Goal: Task Accomplishment & Management: Use online tool/utility

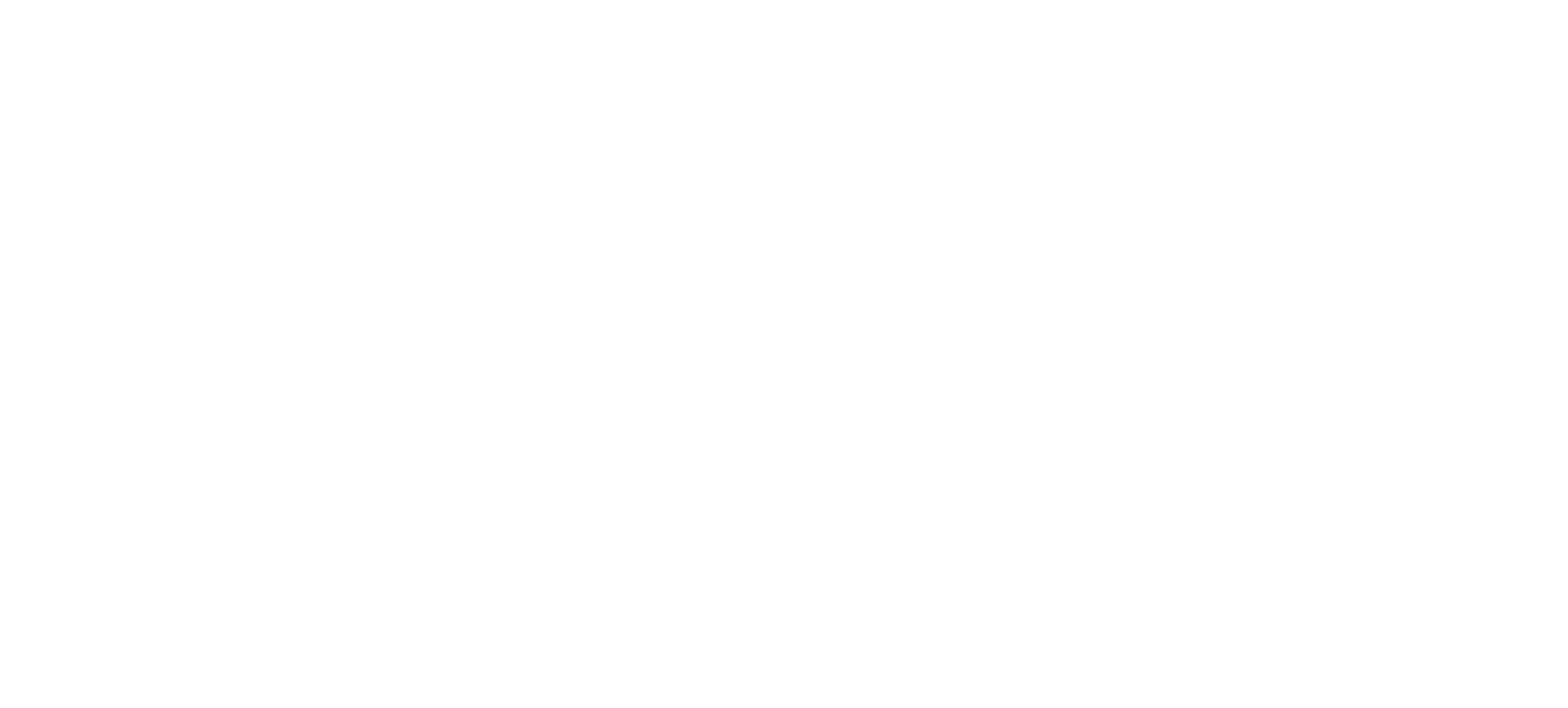
select select "*"
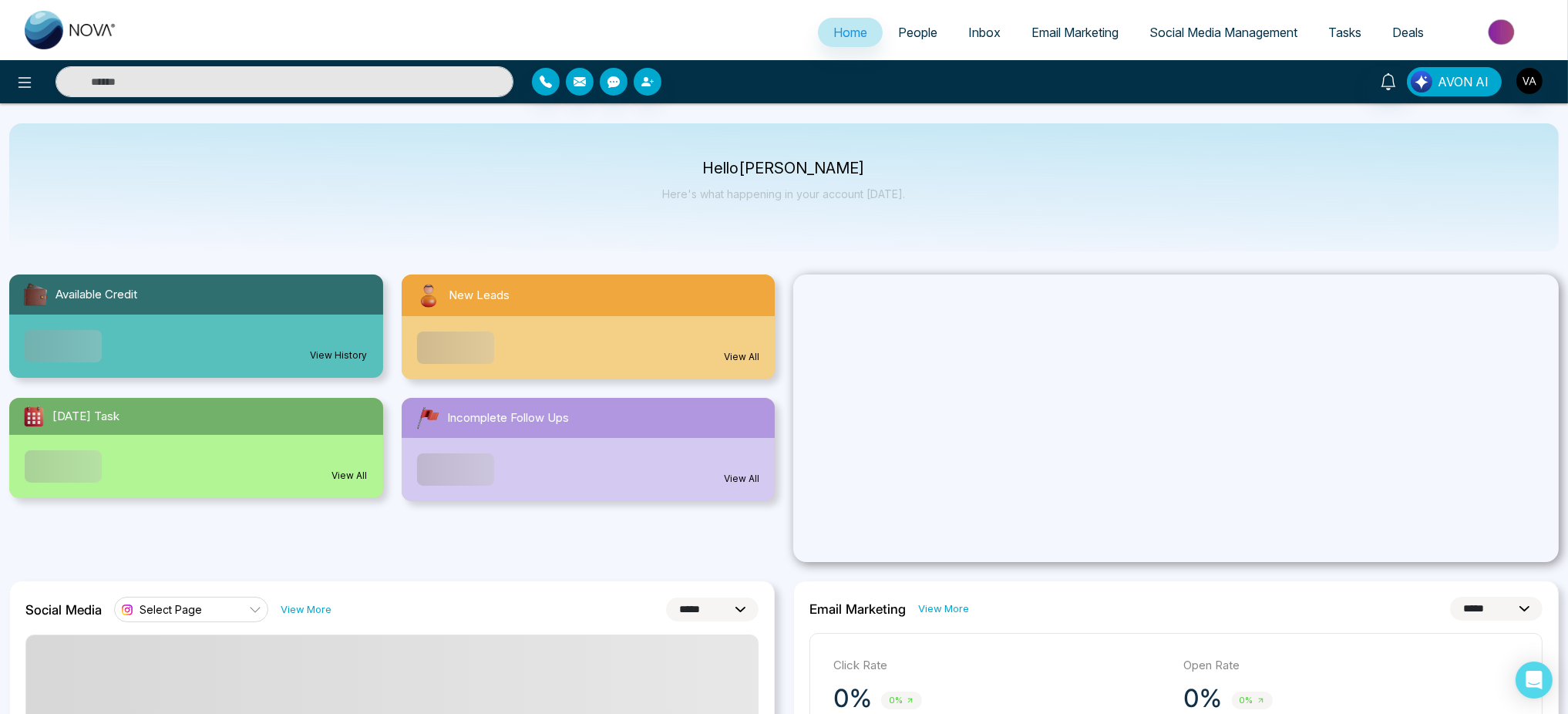
click at [1458, 83] on span "AVON AI" at bounding box center [1462, 81] width 50 height 18
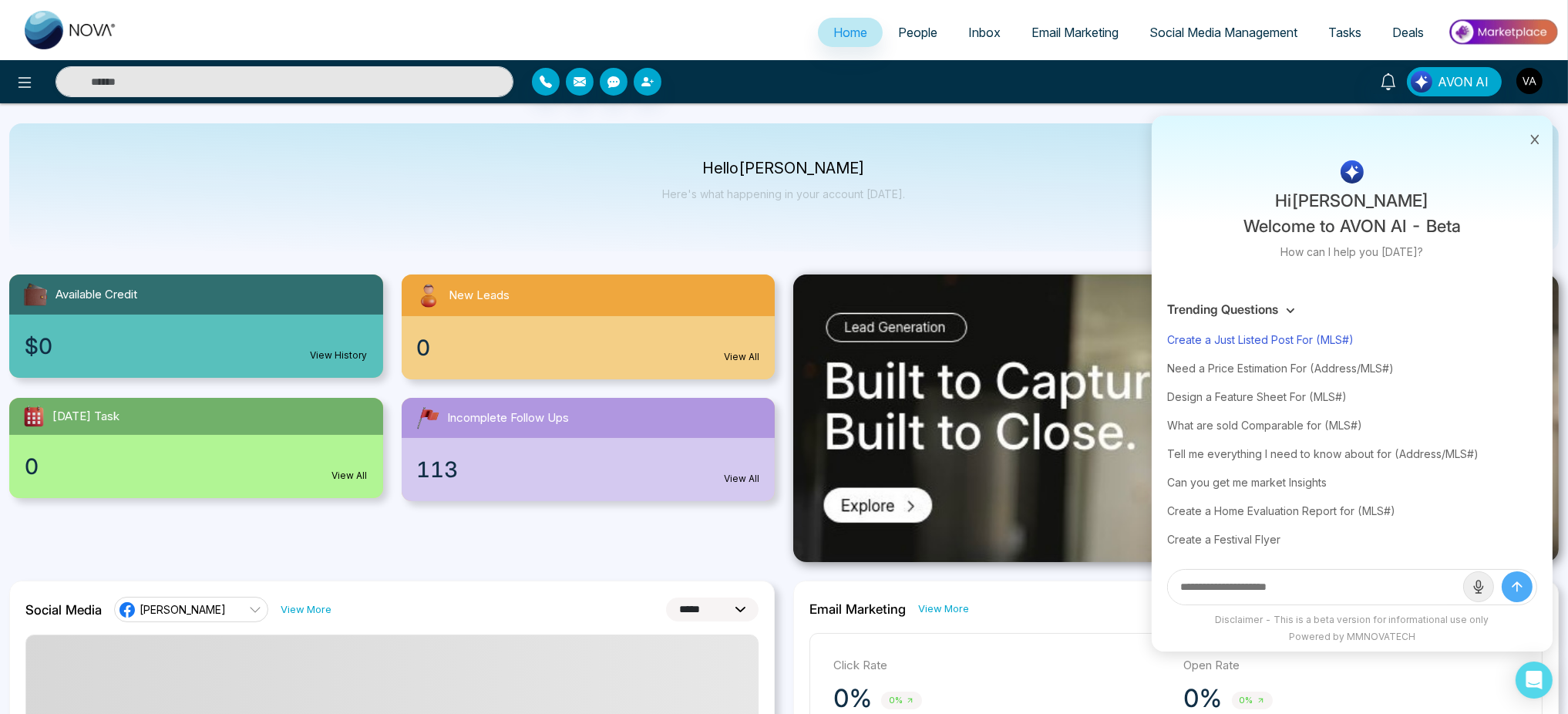
click at [1297, 334] on div "Create a Just Listed Post For (MLS#)" at bounding box center [1352, 340] width 370 height 29
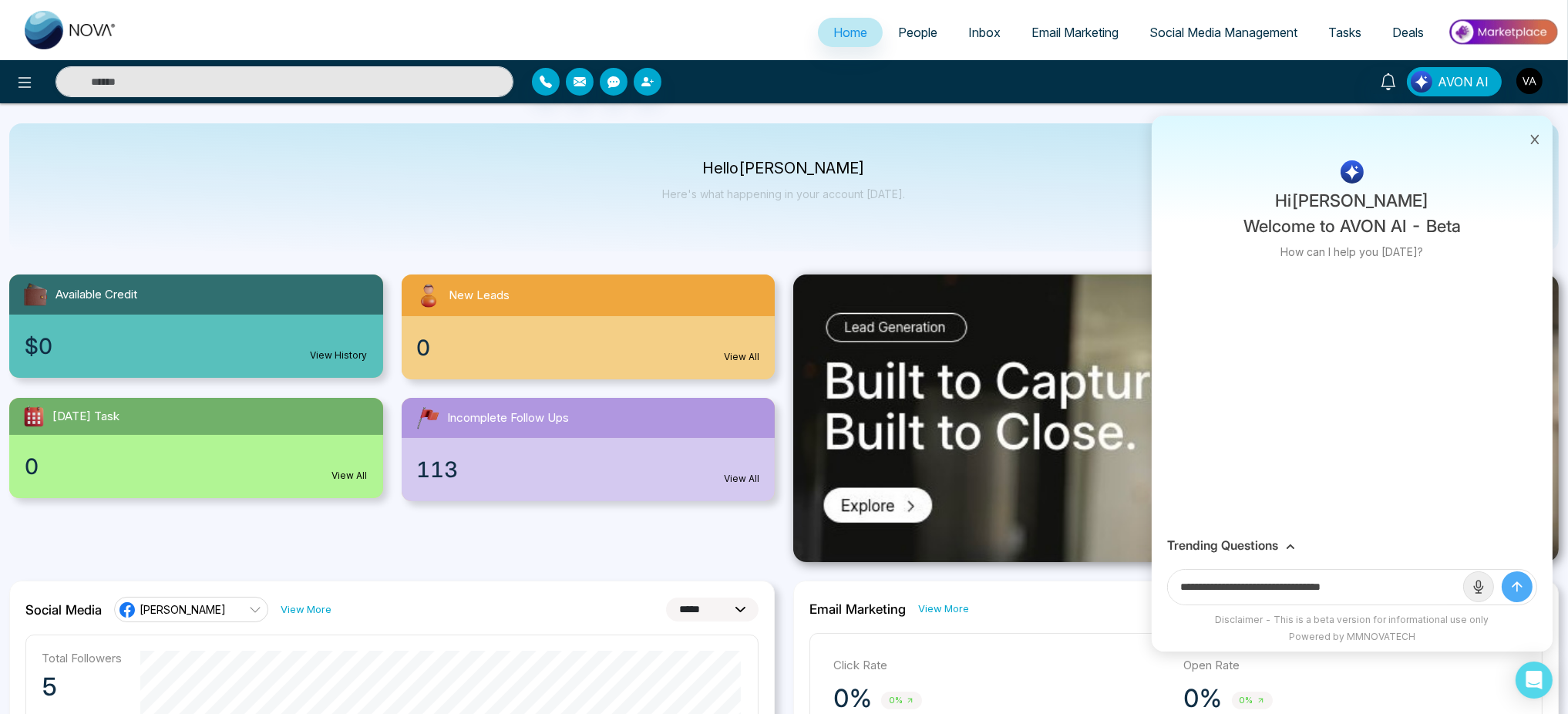
click at [1391, 583] on input "**********" at bounding box center [1316, 587] width 295 height 34
paste input "**********"
type input "**********"
click at [1502, 572] on button "submit" at bounding box center [1518, 587] width 30 height 31
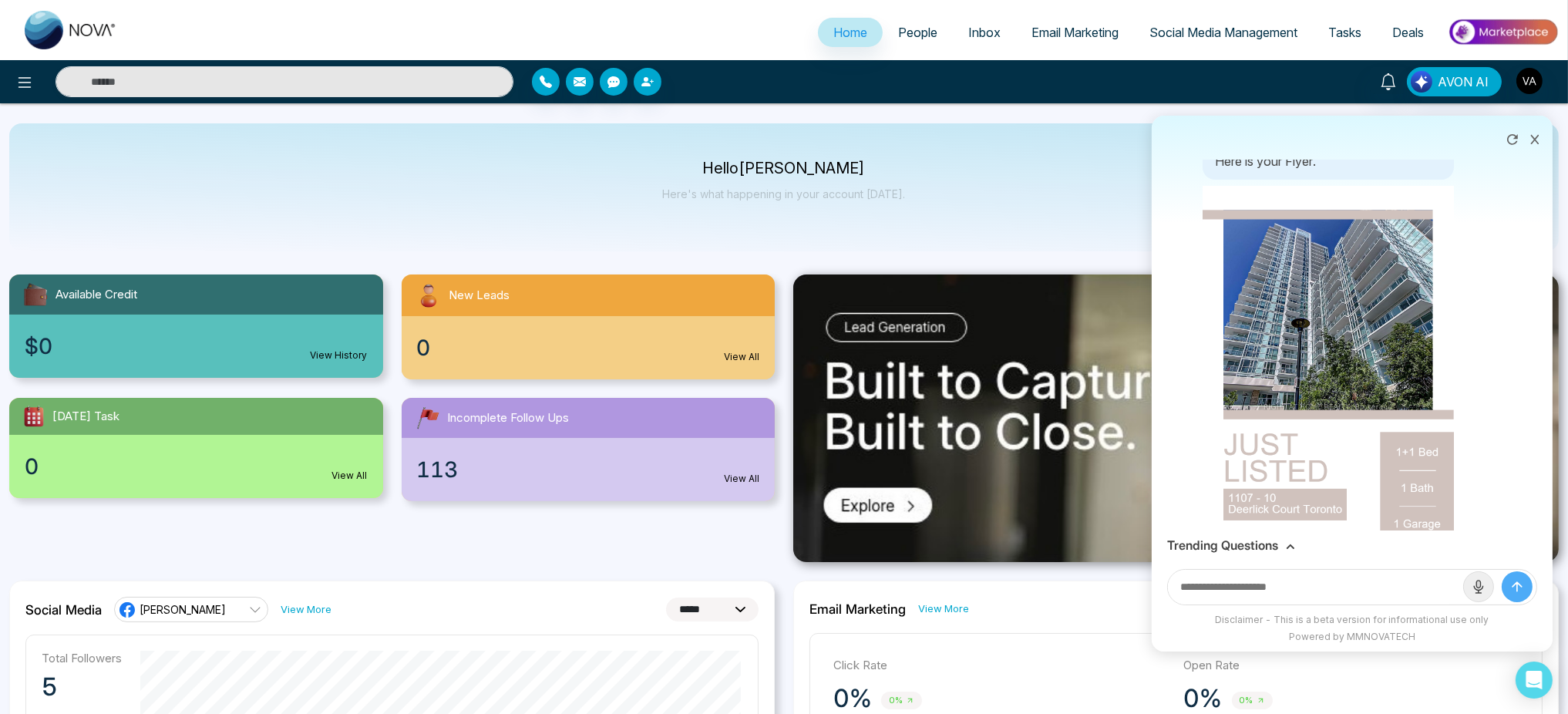
scroll to position [310, 0]
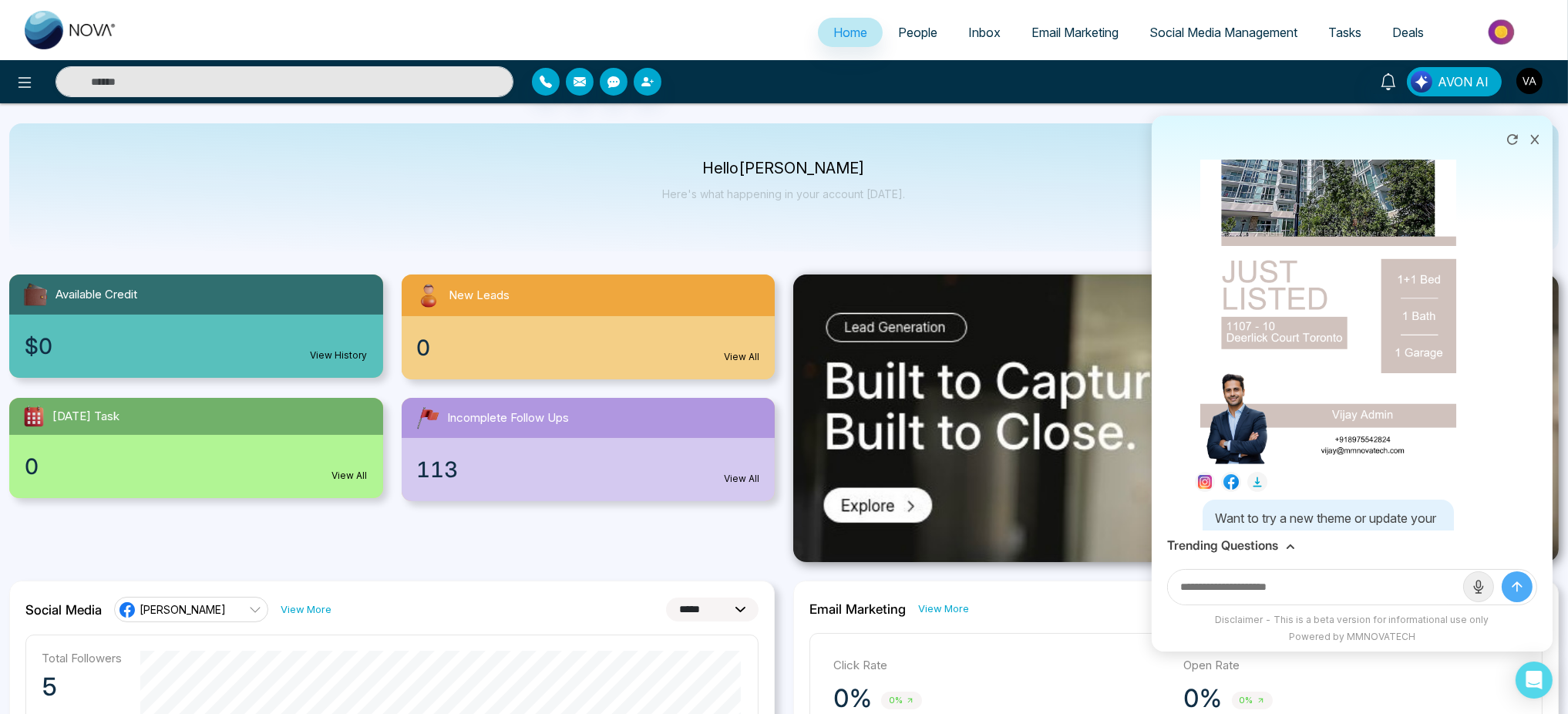
click at [1304, 326] on img at bounding box center [1329, 235] width 257 height 456
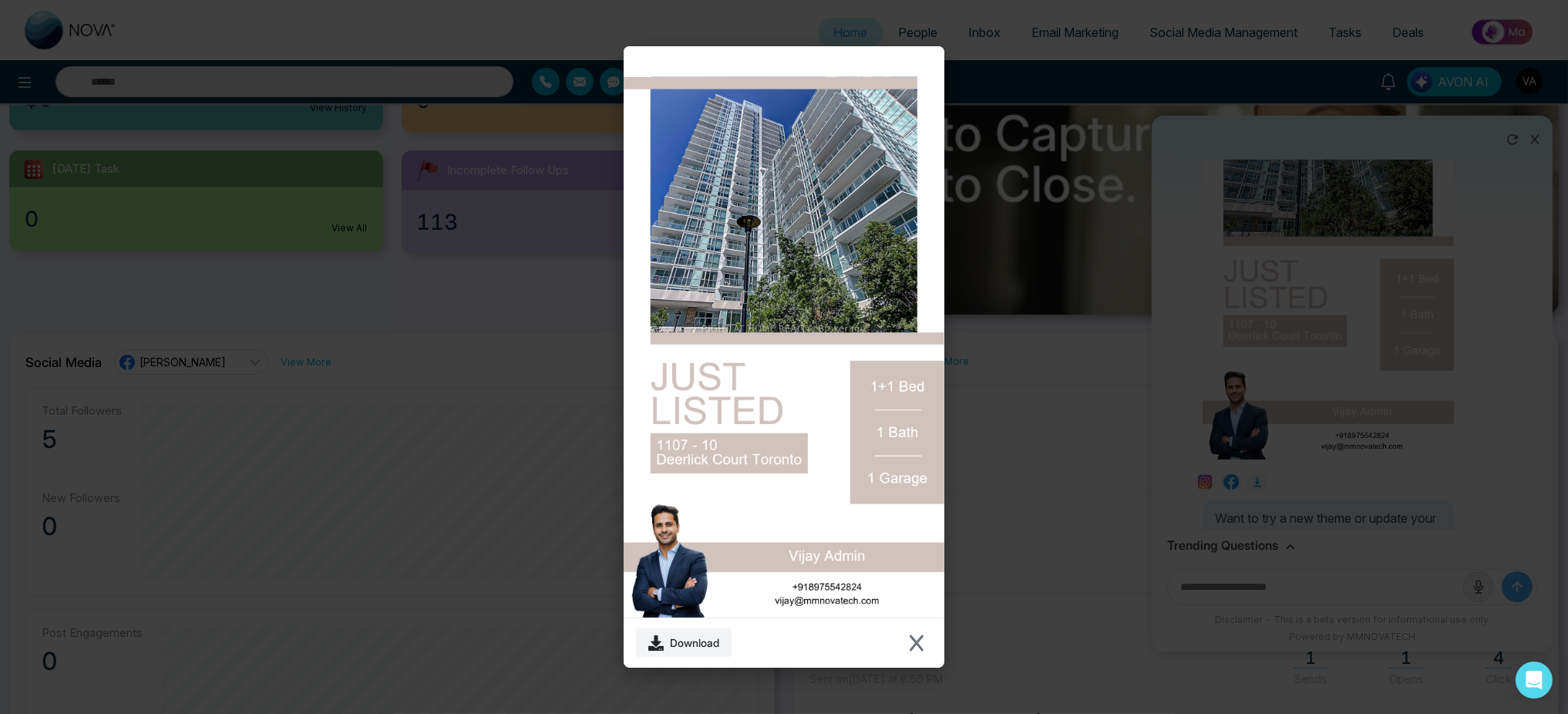
scroll to position [255, 0]
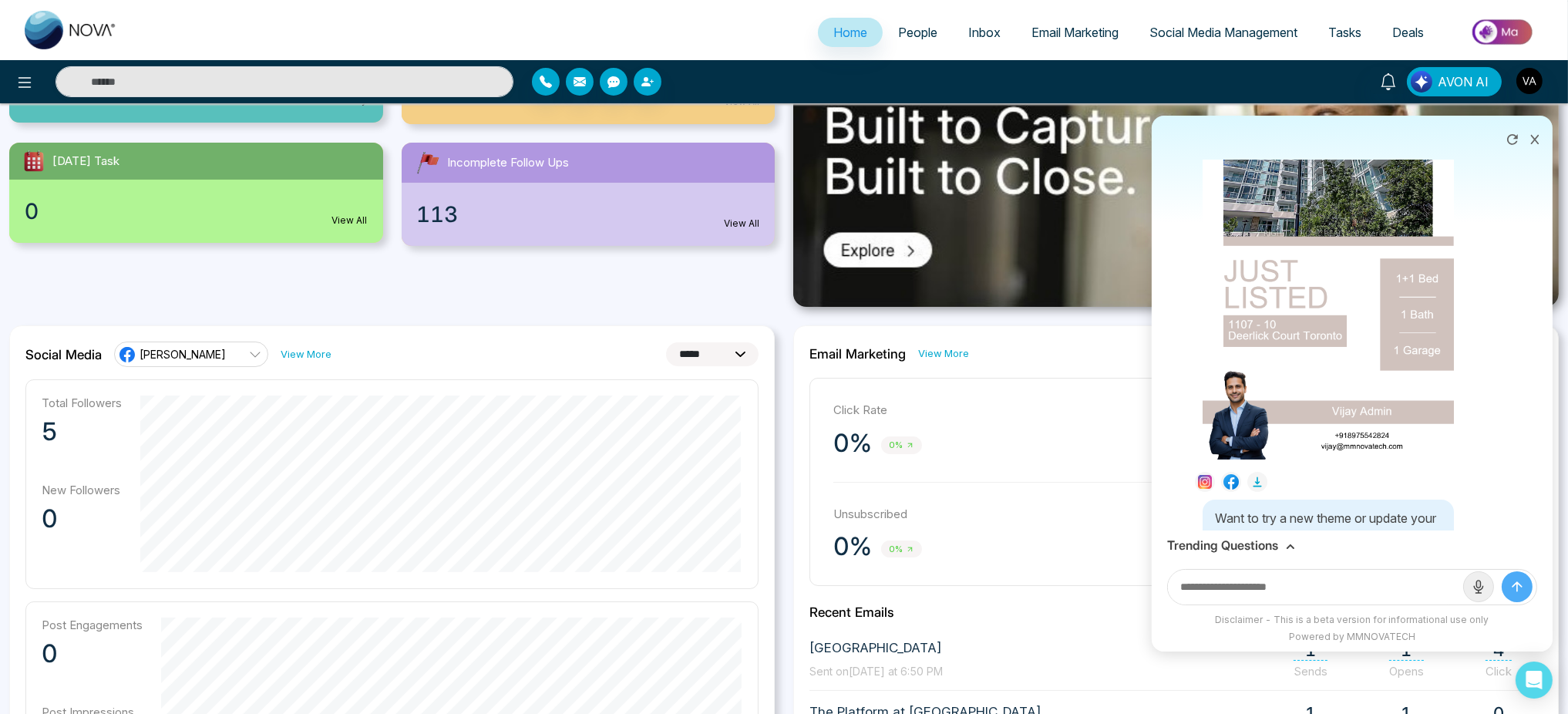
click at [1199, 255] on div "Download" at bounding box center [784, 357] width 1568 height 714
click at [1271, 297] on img at bounding box center [1329, 235] width 257 height 456
click at [1178, 278] on div "Download" at bounding box center [784, 357] width 1568 height 714
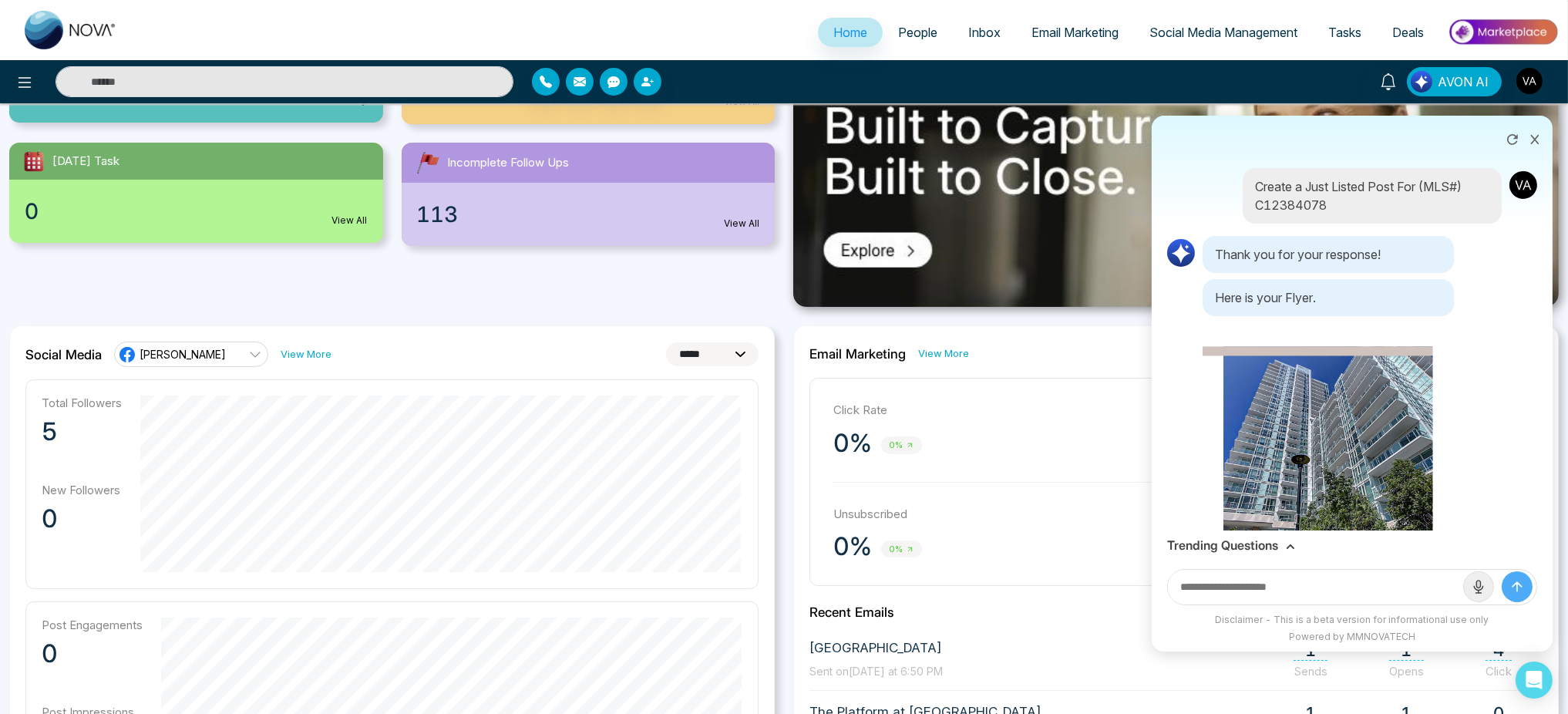
scroll to position [398, 0]
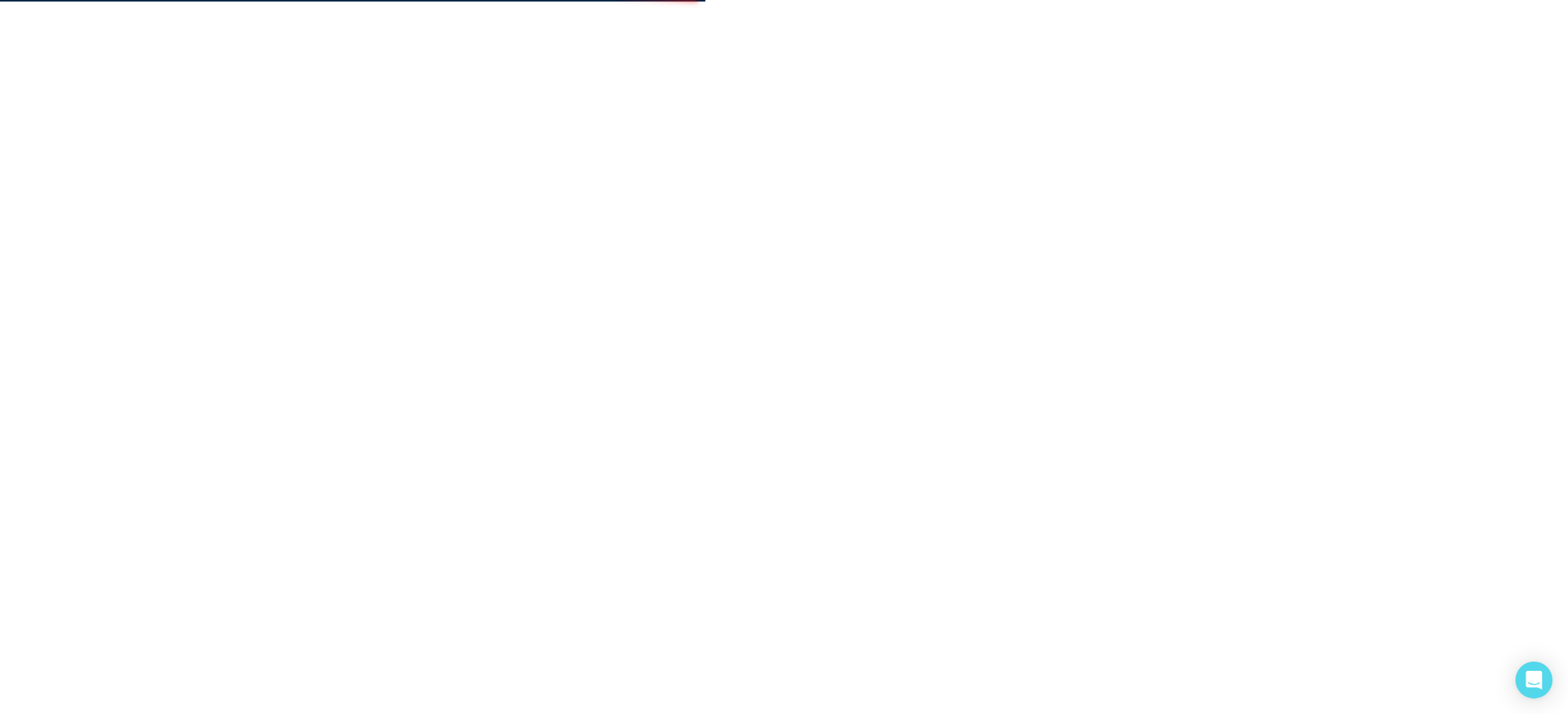
select select "*"
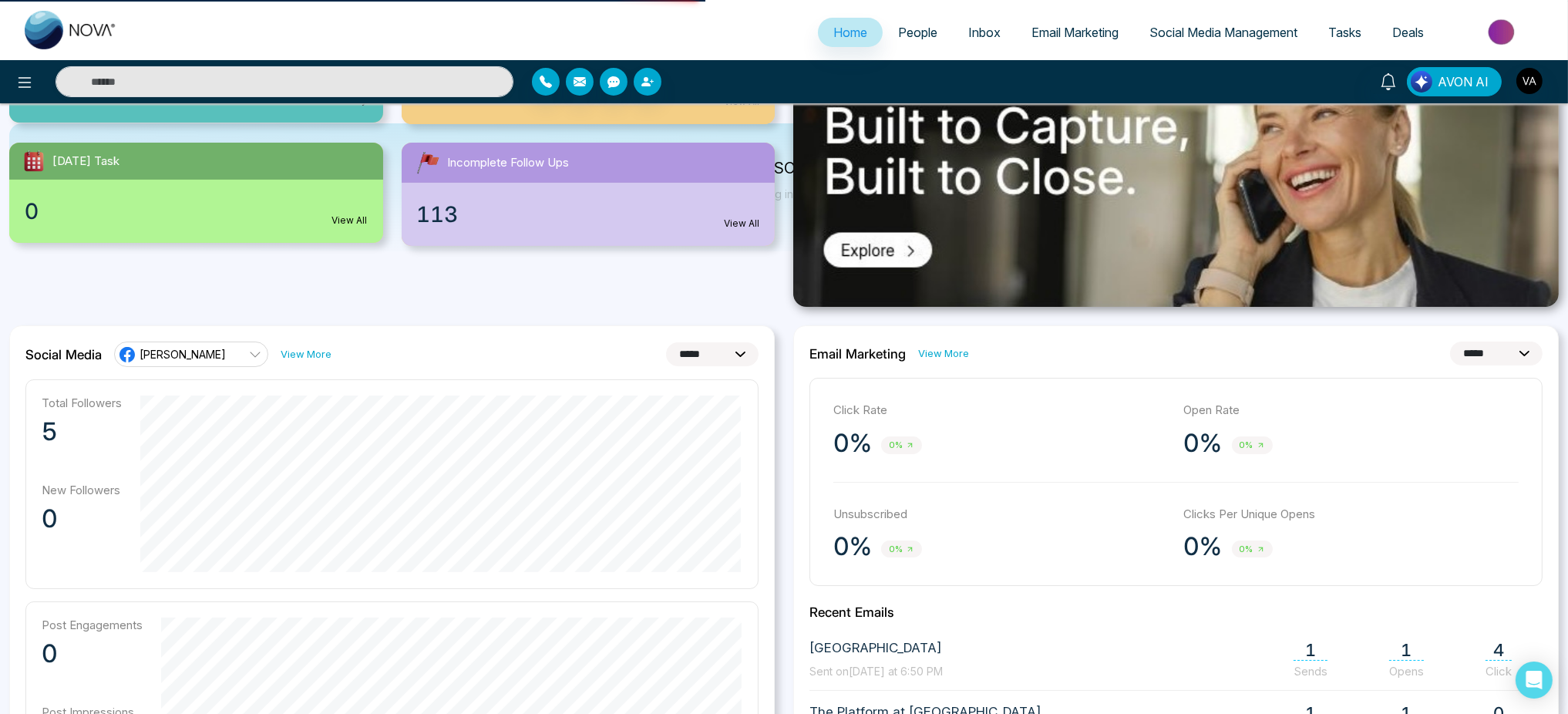
click at [1449, 87] on span "AVON AI" at bounding box center [1462, 81] width 50 height 18
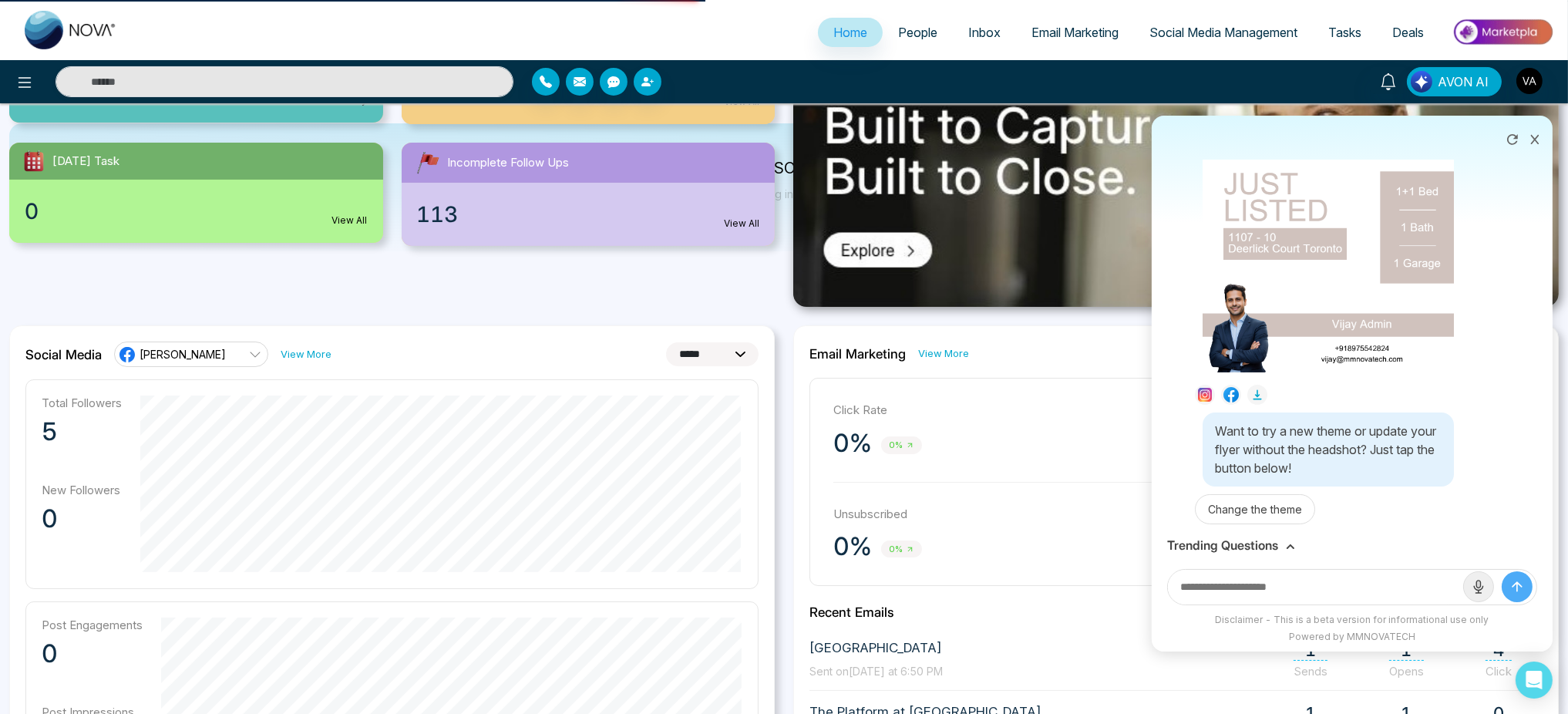
click at [1538, 145] on button at bounding box center [1535, 137] width 20 height 30
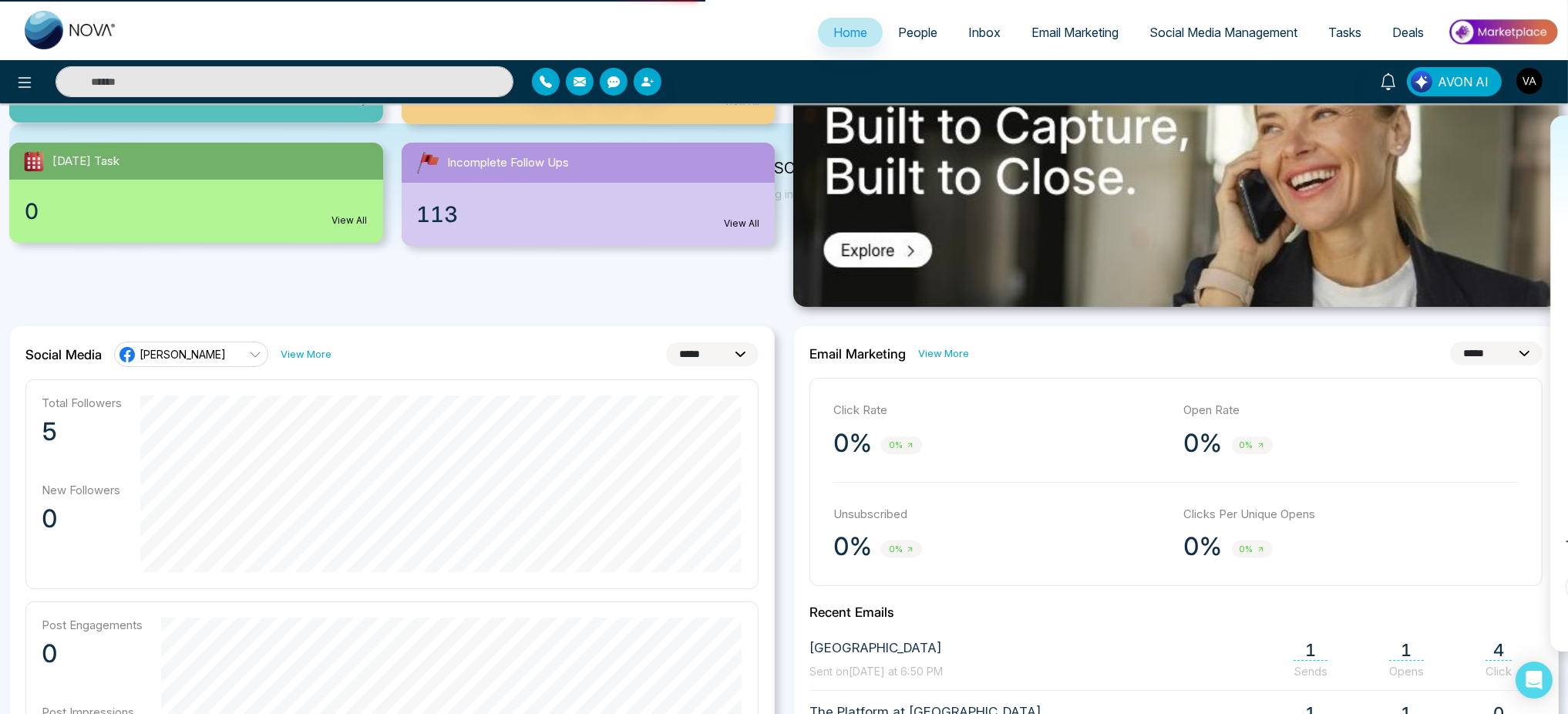
click at [1469, 78] on span "AVON AI" at bounding box center [1462, 81] width 50 height 18
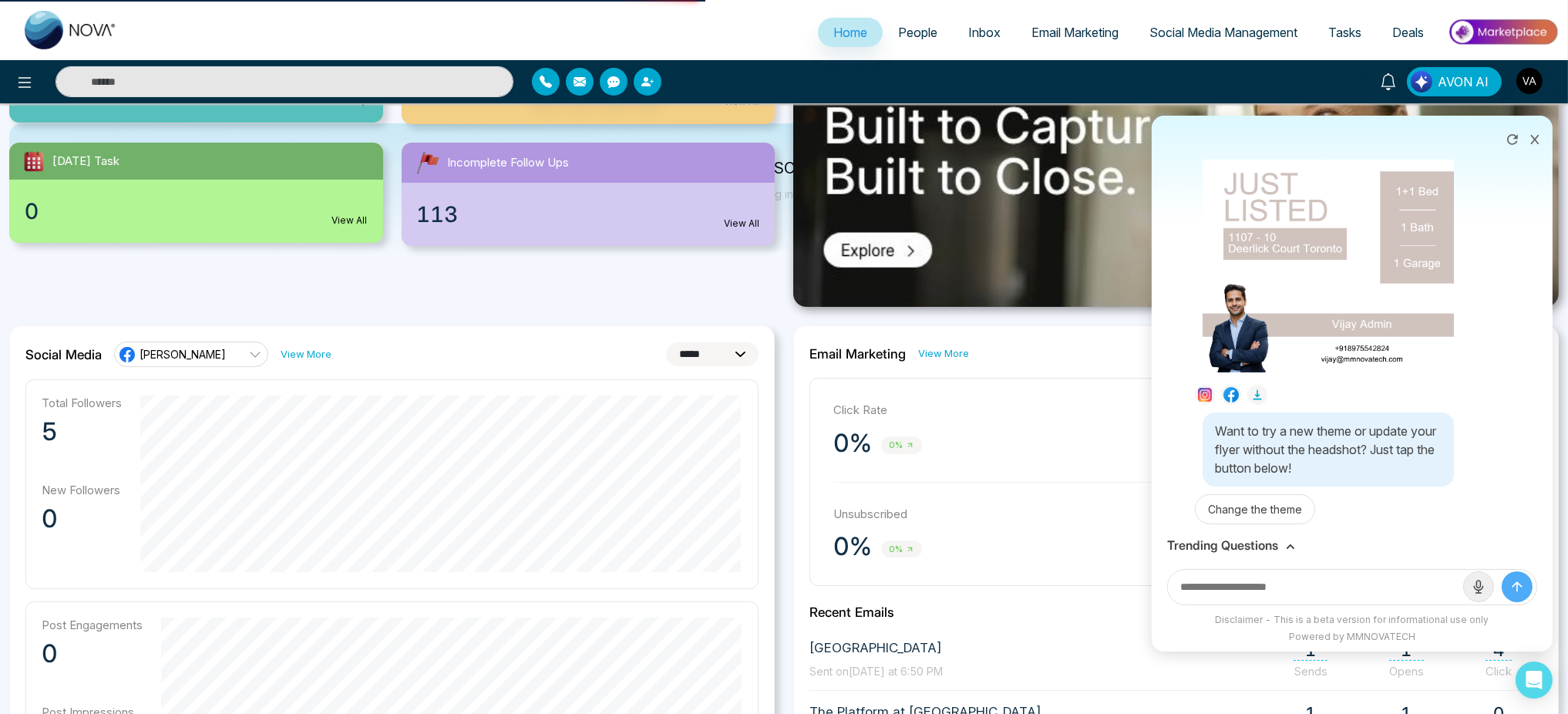
click at [1308, 71] on div "Create a Just Listed Post For (MLS#) C12384078 Thank you for your response! Her…" at bounding box center [1241, 81] width 635 height 30
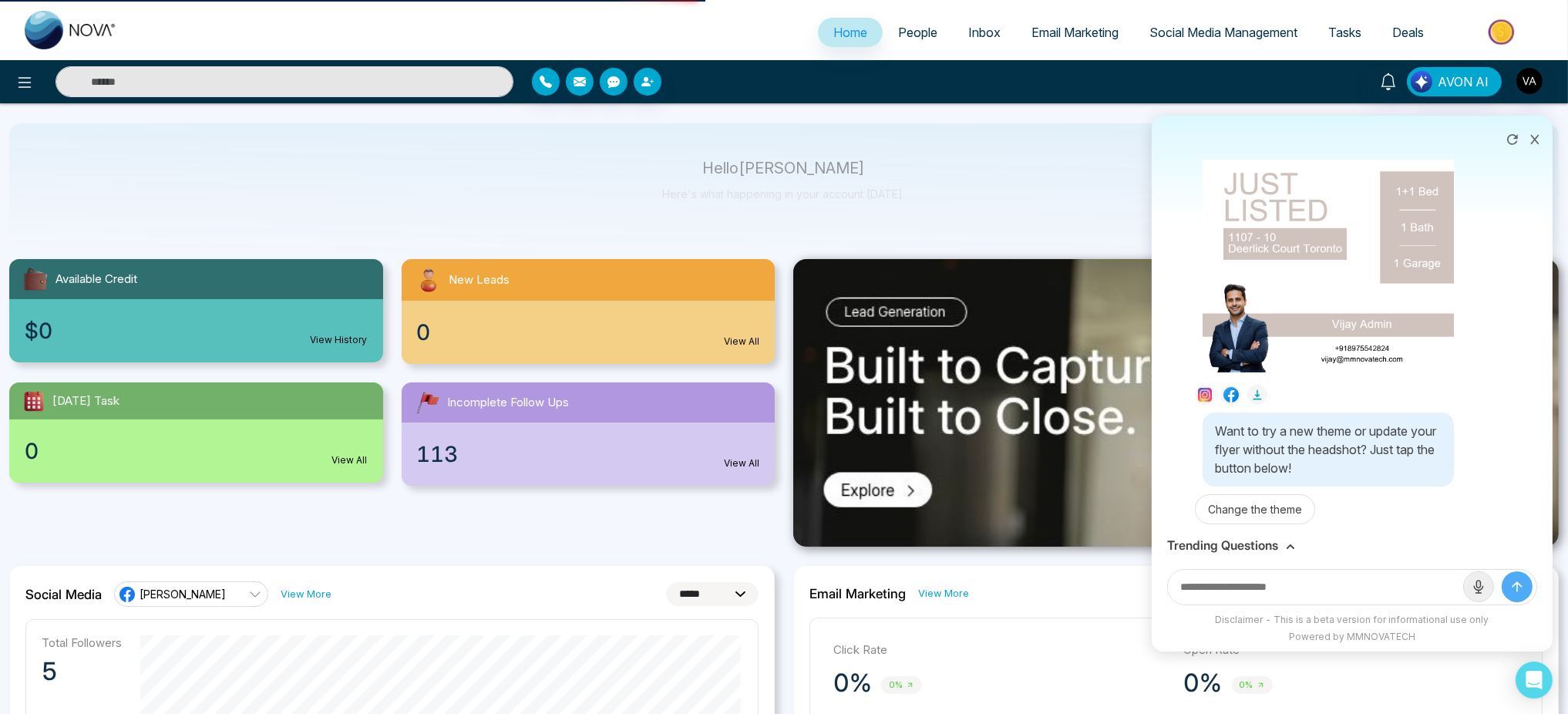
scroll to position [0, 0]
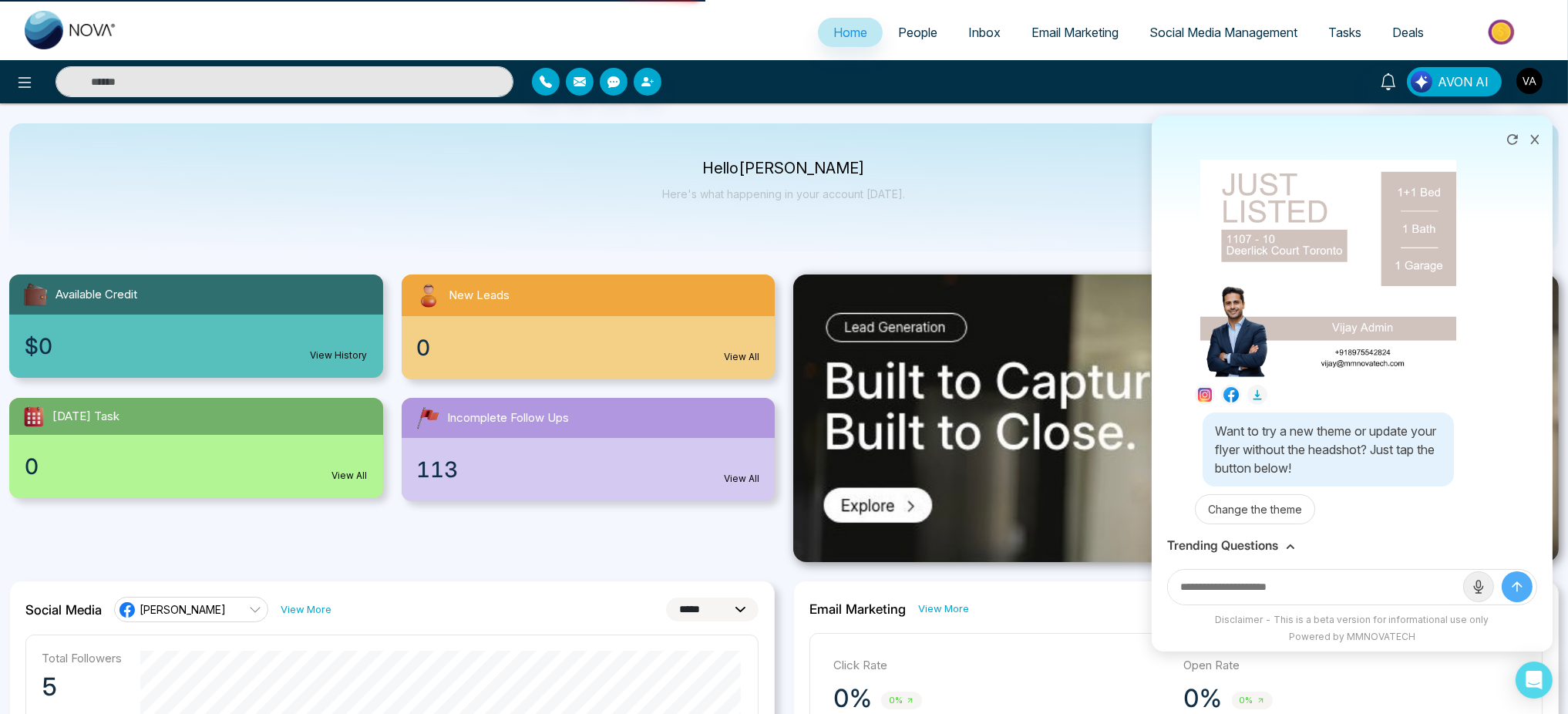
click at [1397, 310] on img at bounding box center [1329, 149] width 257 height 456
click at [1486, 355] on div "Download" at bounding box center [784, 357] width 1568 height 714
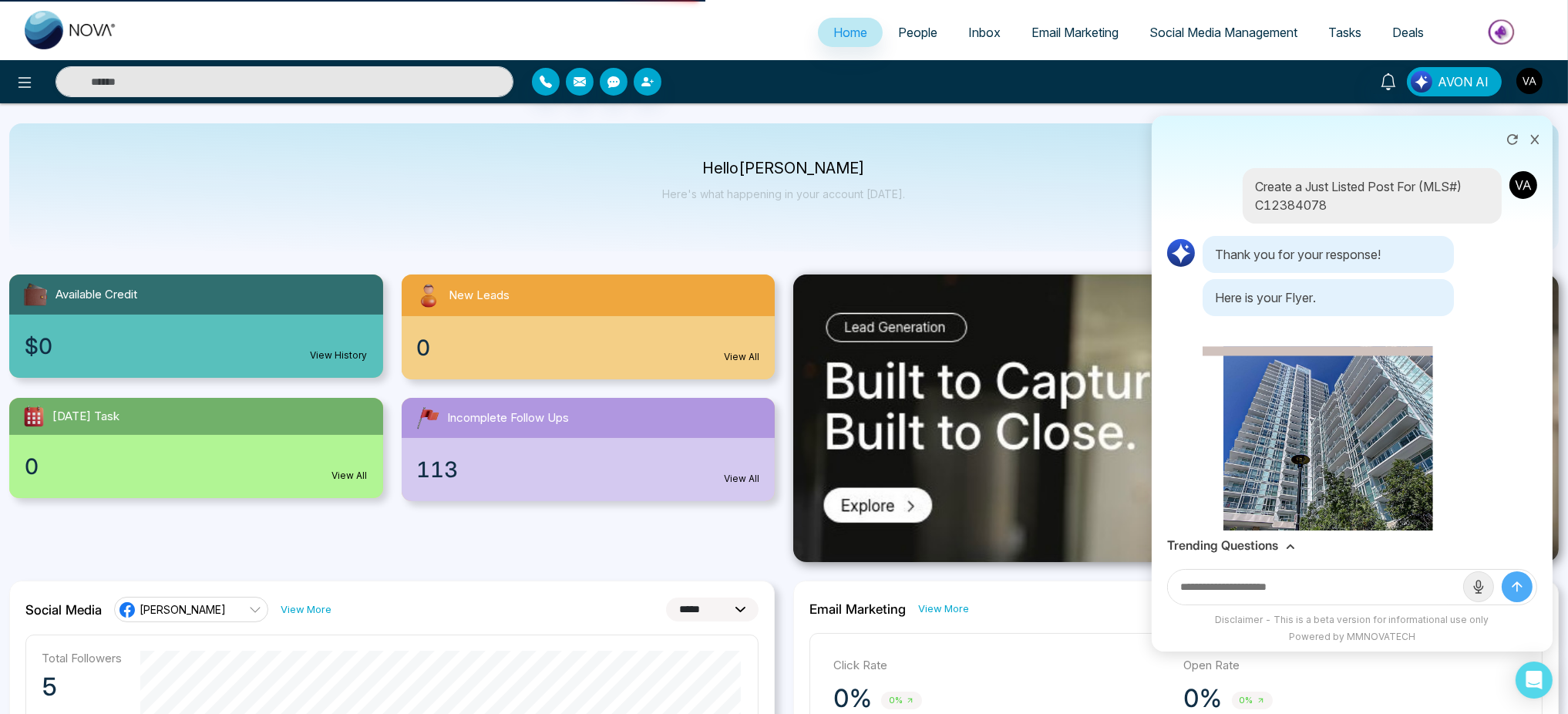
scroll to position [398, 0]
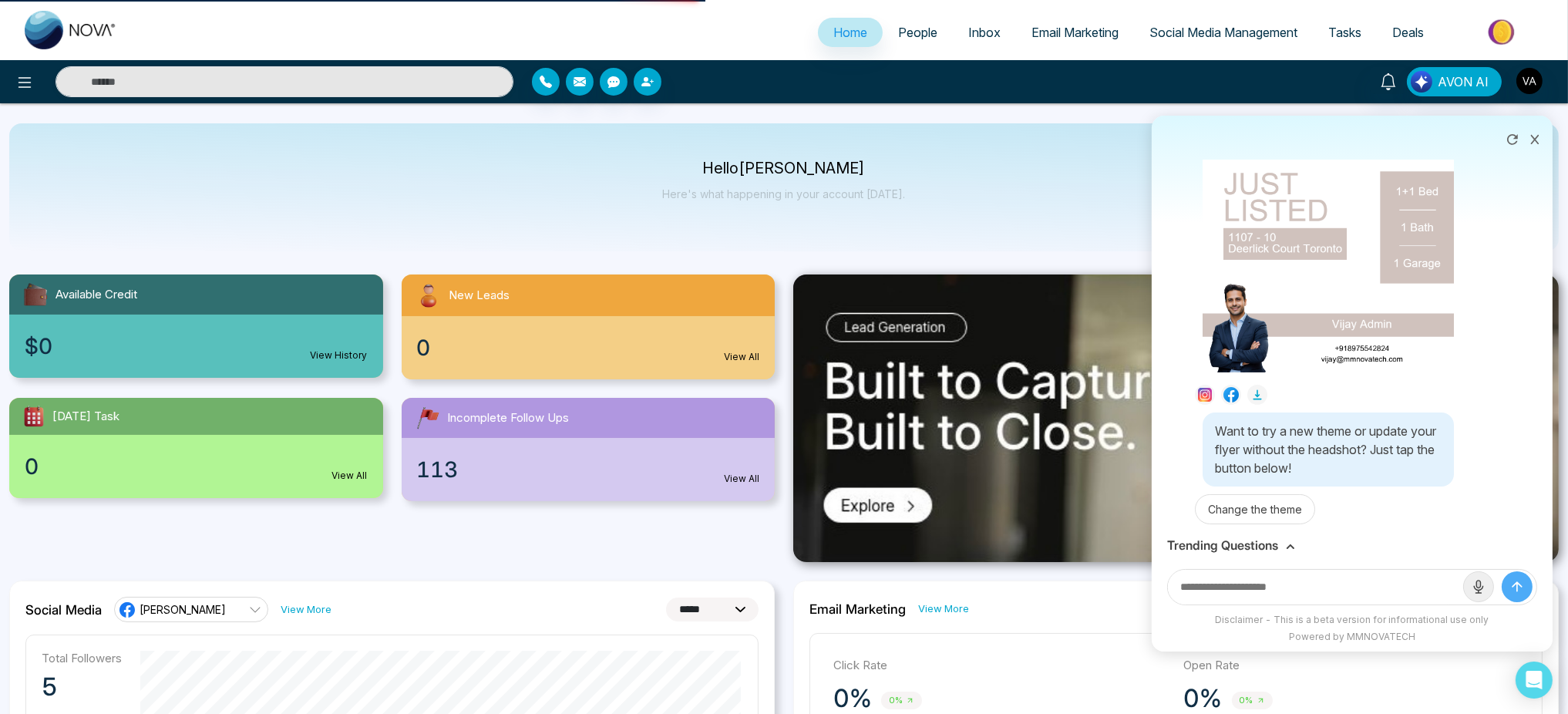
click at [1543, 147] on button at bounding box center [1535, 137] width 20 height 30
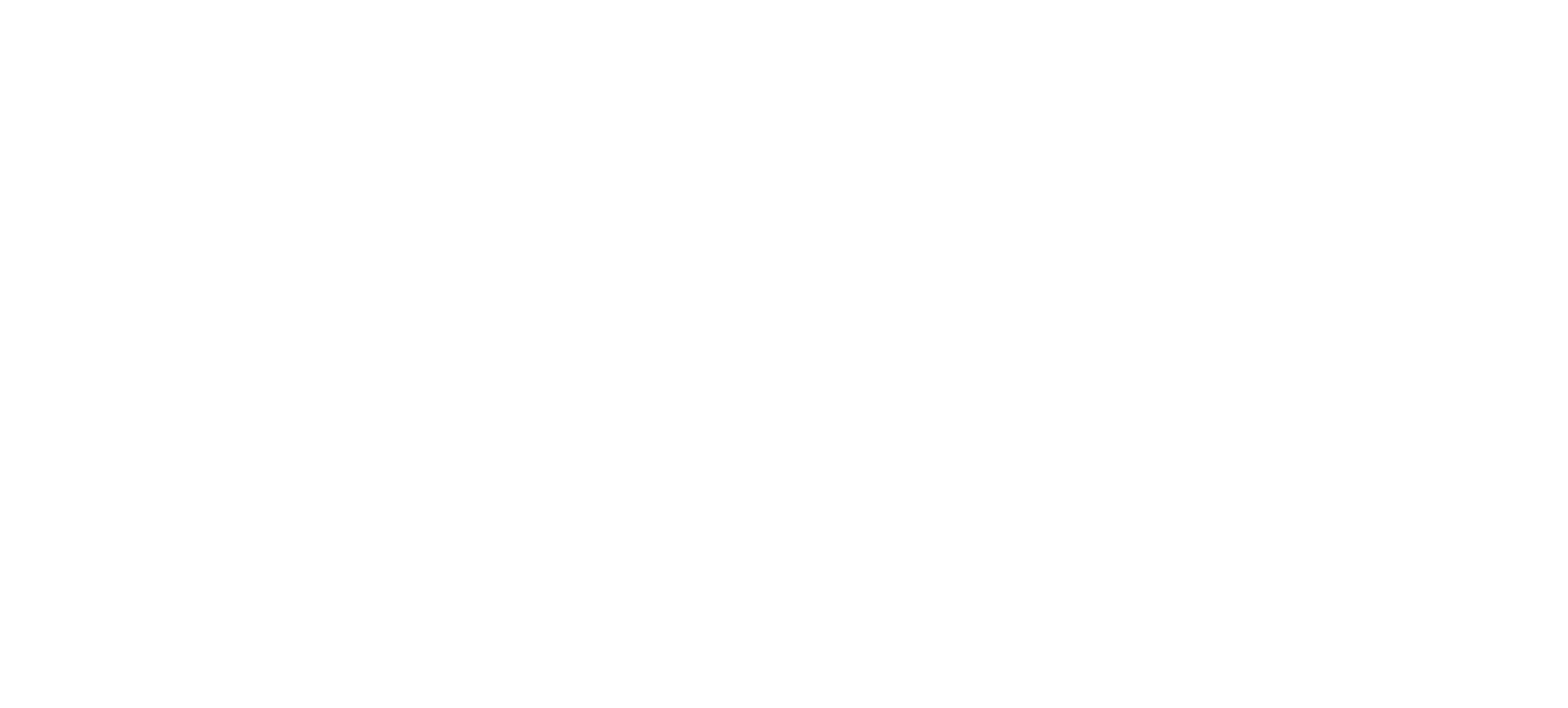
select select "*"
